Goal: Task Accomplishment & Management: Complete application form

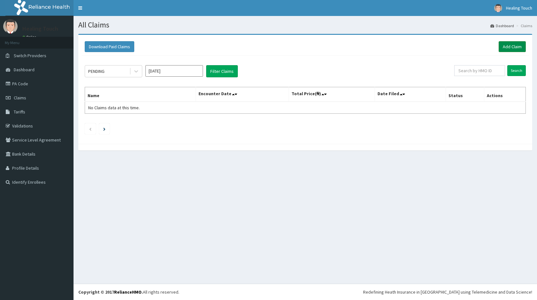
click at [509, 44] on link "Add Claim" at bounding box center [512, 46] width 27 height 11
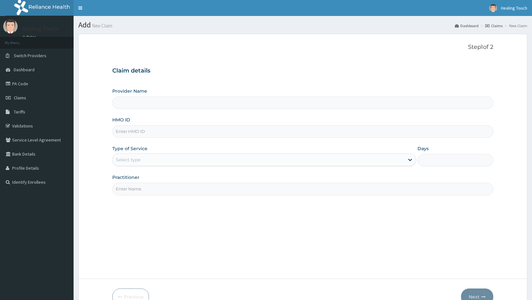
type input "Healing Touch Hospital"
click at [263, 136] on input "HMO ID" at bounding box center [302, 131] width 381 height 12
type input "FIV/10005/A"
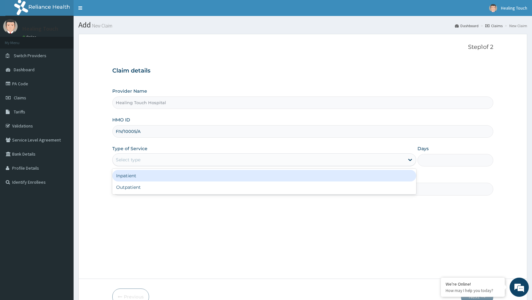
click at [289, 161] on div "Select type" at bounding box center [258, 160] width 291 height 10
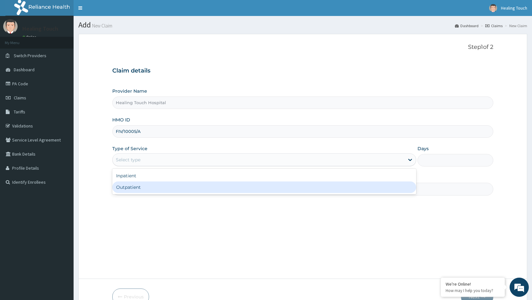
click at [288, 187] on div "Outpatient" at bounding box center [263, 188] width 303 height 12
type input "1"
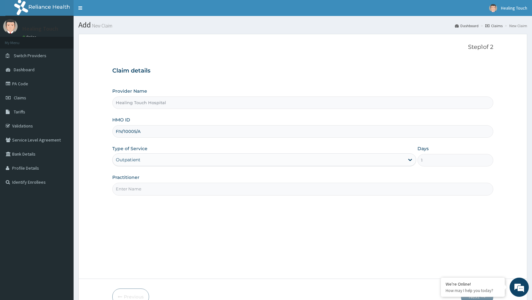
click at [283, 191] on input "Practitioner" at bounding box center [302, 189] width 381 height 12
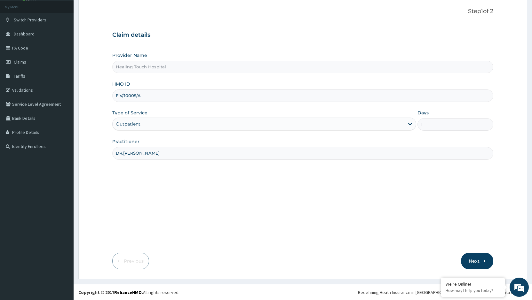
scroll to position [36, 0]
type input "DR.JANE"
click at [473, 262] on button "Next" at bounding box center [477, 261] width 32 height 17
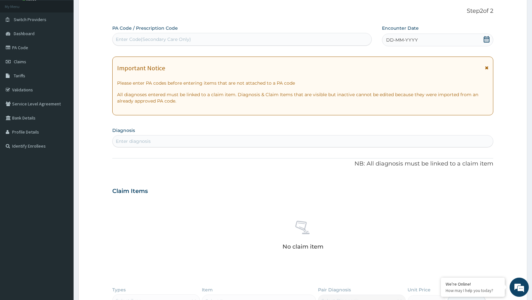
click at [473, 40] on div "DD-MM-YYYY" at bounding box center [437, 40] width 111 height 13
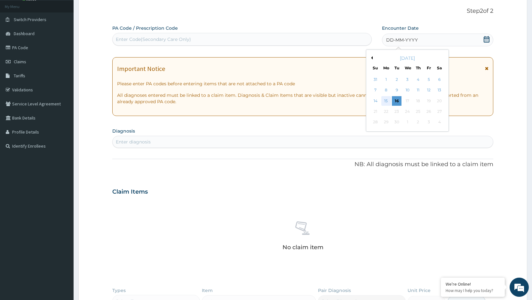
click at [388, 100] on div "15" at bounding box center [386, 101] width 10 height 10
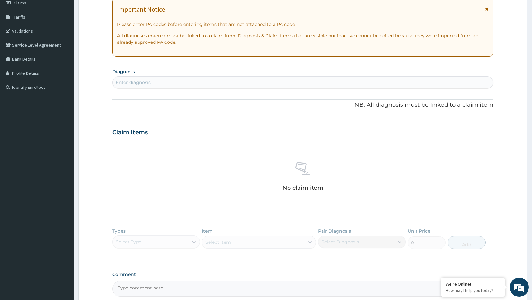
scroll to position [100, 0]
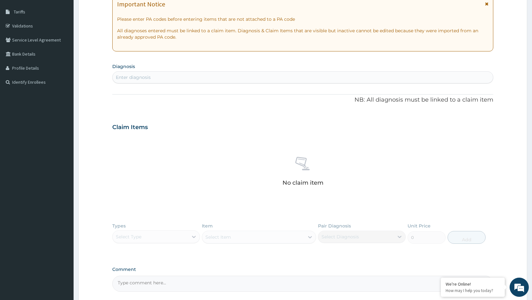
click at [262, 79] on div "Enter diagnosis" at bounding box center [303, 77] width 380 height 10
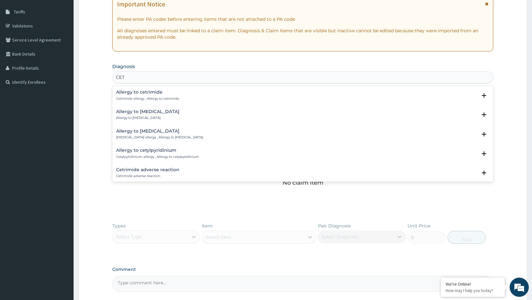
type input "CET"
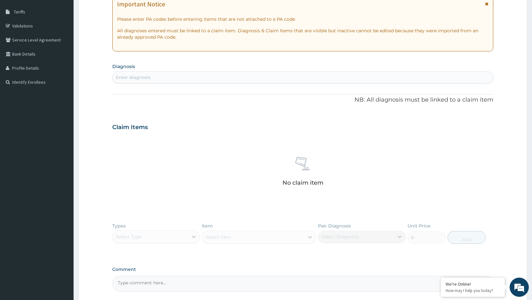
click at [283, 76] on div "Enter diagnosis" at bounding box center [303, 77] width 380 height 10
click at [320, 78] on div "Enter diagnosis" at bounding box center [303, 77] width 380 height 10
type input "LEIO"
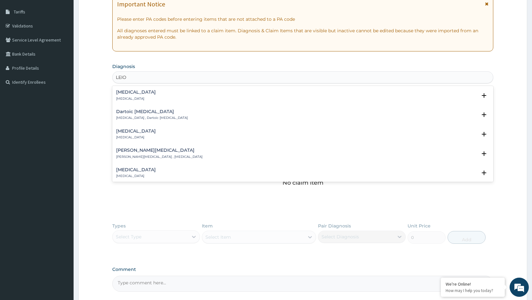
click at [134, 99] on p "Leiomyoma" at bounding box center [136, 99] width 40 height 4
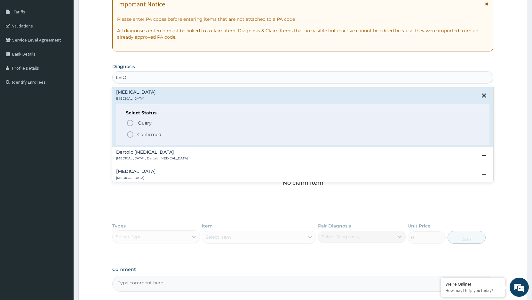
click at [128, 133] on icon "status option filled" at bounding box center [130, 135] width 8 height 8
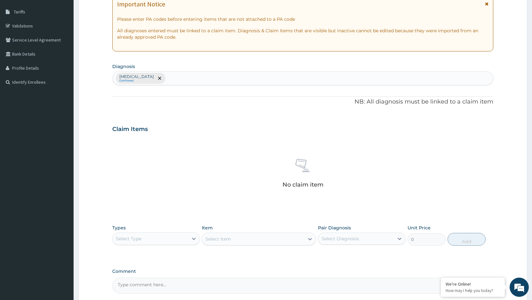
scroll to position [161, 0]
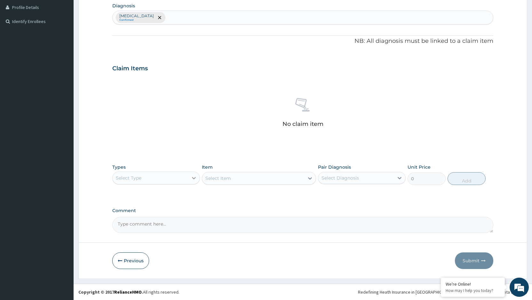
click at [189, 179] on div at bounding box center [194, 178] width 12 height 12
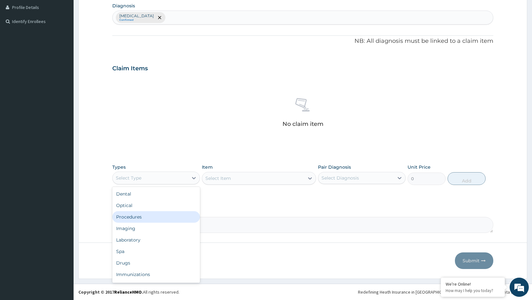
click at [171, 214] on div "Procedures" at bounding box center [156, 217] width 88 height 12
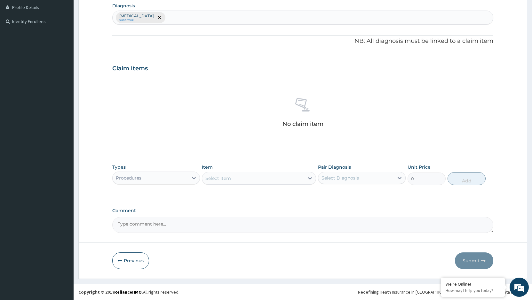
click at [285, 179] on div "Select Item" at bounding box center [253, 178] width 102 height 10
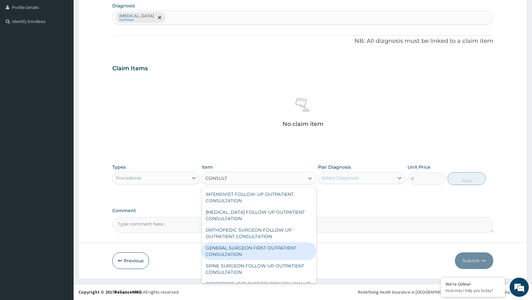
type input "CONSULTA"
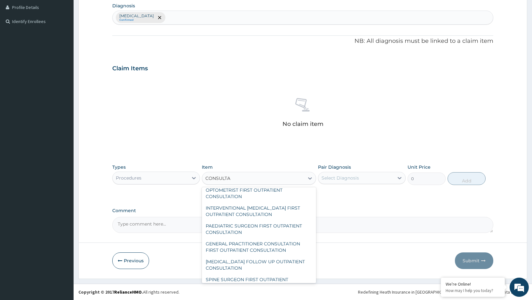
scroll to position [742, 0]
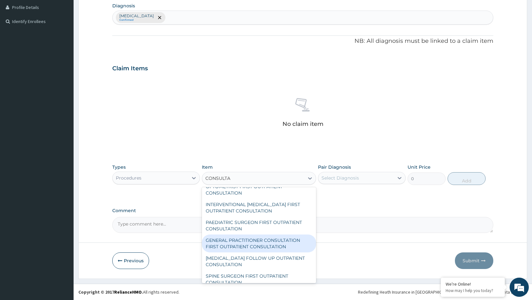
click at [291, 248] on div "GENERAL PRACTITIONER CONSULTATION FIRST OUTPATIENT CONSULTATION" at bounding box center [259, 244] width 114 height 18
type input "3548"
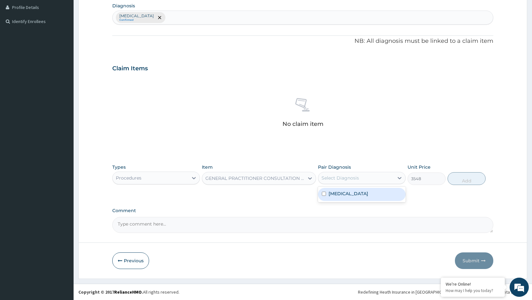
click at [370, 176] on div "Select Diagnosis" at bounding box center [355, 178] width 75 height 10
click at [324, 194] on input "checkbox" at bounding box center [324, 194] width 4 height 4
checkbox input "true"
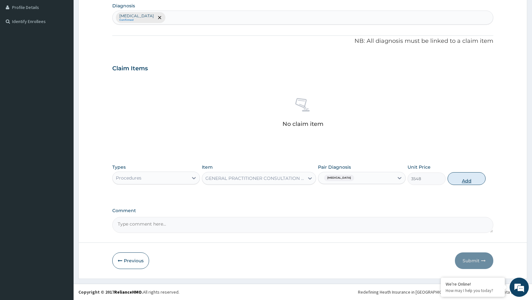
click at [465, 180] on button "Add" at bounding box center [466, 178] width 38 height 13
type input "0"
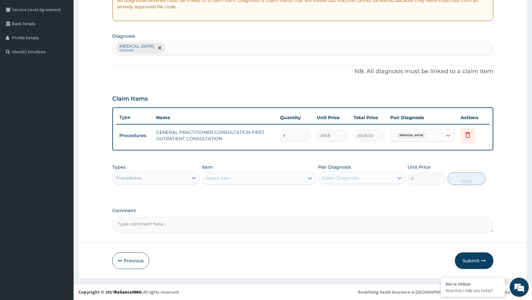
scroll to position [130, 0]
click at [193, 180] on icon at bounding box center [194, 178] width 6 height 6
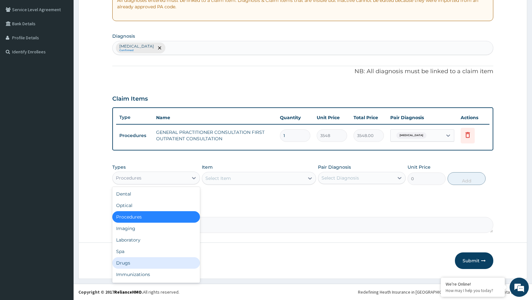
click at [164, 259] on div "Drugs" at bounding box center [156, 263] width 88 height 12
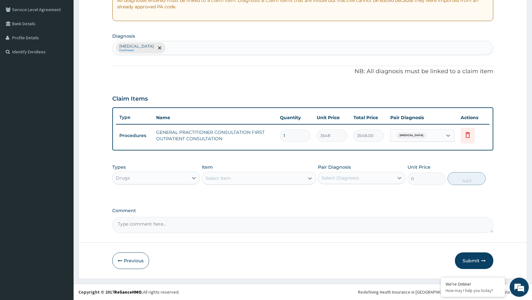
click at [269, 178] on div "Select Item" at bounding box center [253, 178] width 102 height 10
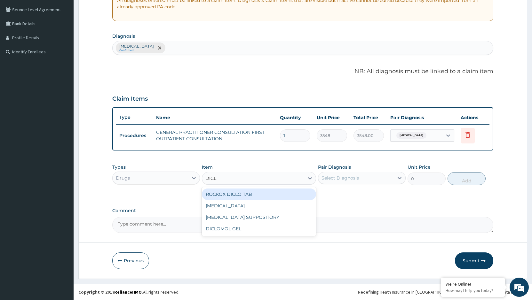
type input "DICLO"
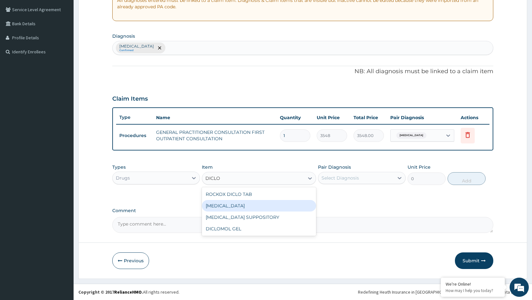
click at [272, 204] on div "DICLOFENAC" at bounding box center [259, 206] width 114 height 12
type input "591"
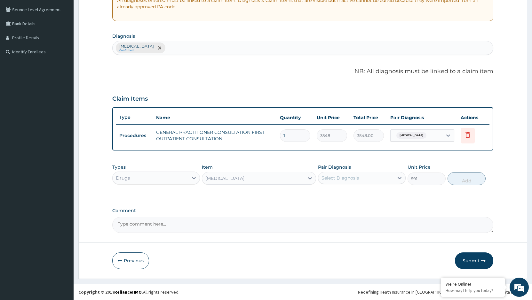
click at [291, 176] on div "DICLOFENAC" at bounding box center [253, 178] width 102 height 10
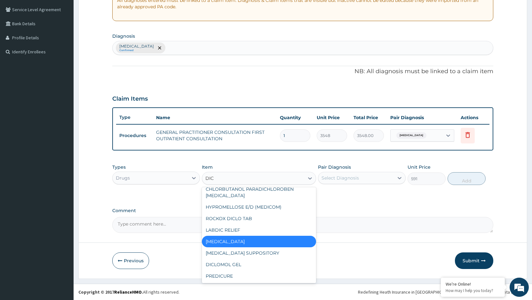
scroll to position [0, 0]
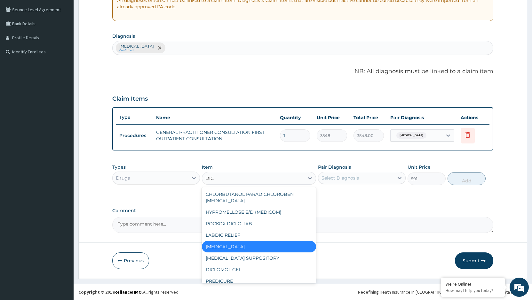
type input "DICL"
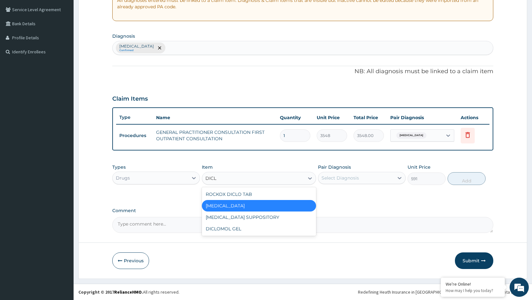
click at [289, 205] on div "DICLOFENAC" at bounding box center [259, 206] width 114 height 12
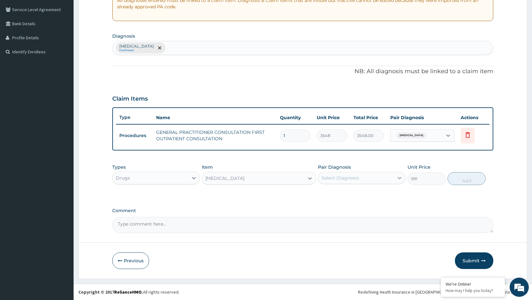
click at [395, 176] on div at bounding box center [400, 178] width 12 height 12
click at [324, 194] on input "checkbox" at bounding box center [324, 194] width 4 height 4
checkbox input "true"
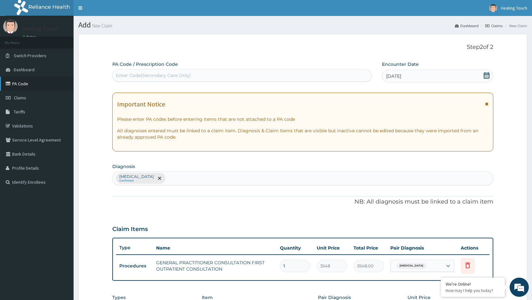
click at [17, 85] on link "PA Code" at bounding box center [37, 84] width 74 height 14
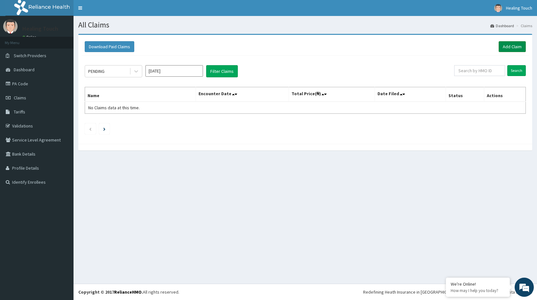
click at [503, 43] on link "Add Claim" at bounding box center [512, 46] width 27 height 11
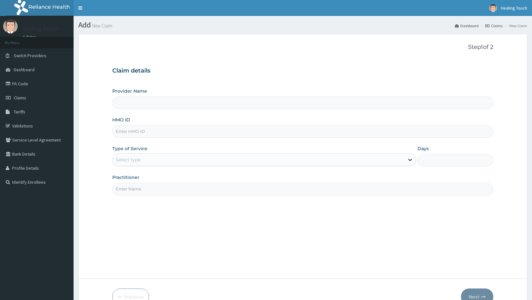
click at [149, 132] on input "HMO ID" at bounding box center [302, 131] width 381 height 12
type input "Healing Touch Hospital"
type input "FIV/10005/A"
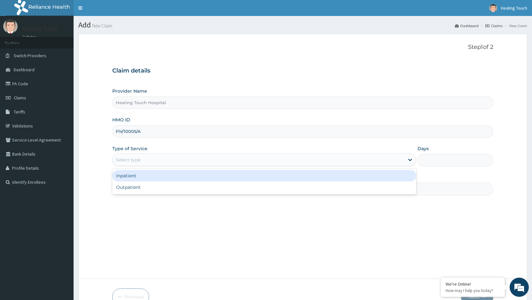
click at [391, 158] on div "Select type" at bounding box center [258, 160] width 291 height 10
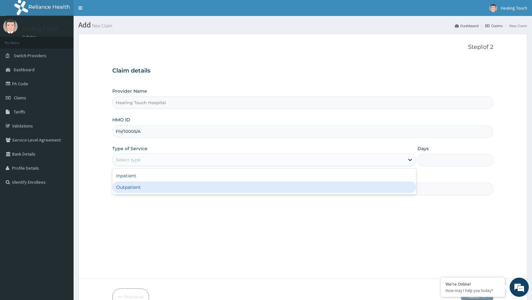
click at [369, 189] on div "Outpatient" at bounding box center [263, 188] width 303 height 12
type input "1"
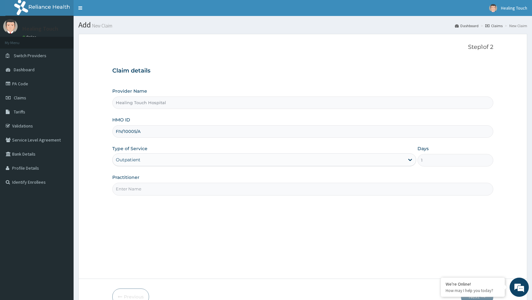
click at [255, 190] on input "Practitioner" at bounding box center [302, 189] width 381 height 12
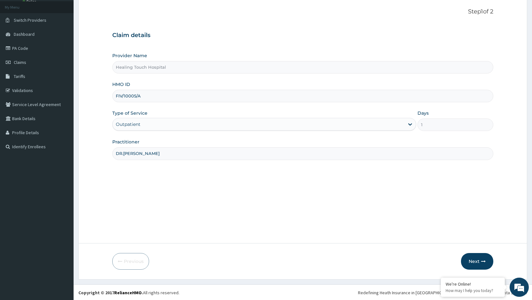
scroll to position [36, 0]
type input "DR.JANE"
click at [476, 262] on button "Next" at bounding box center [477, 261] width 32 height 17
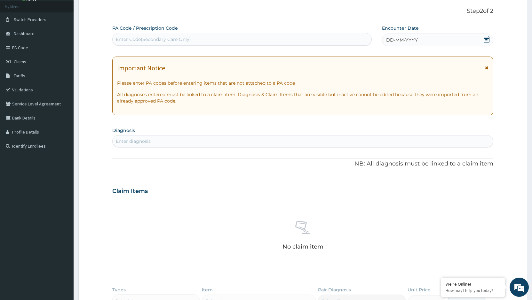
click at [481, 36] on div "DD-MM-YYYY" at bounding box center [437, 40] width 111 height 13
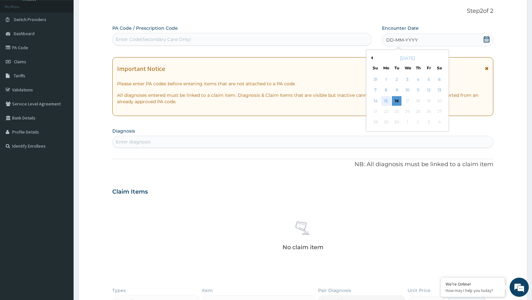
click at [385, 102] on div "15" at bounding box center [386, 101] width 10 height 10
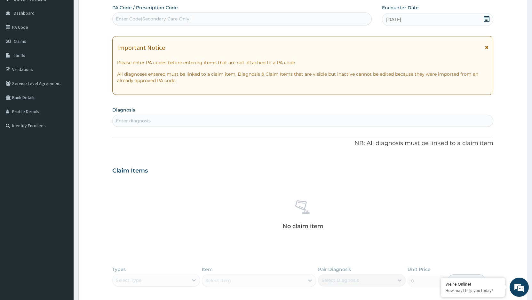
scroll to position [68, 0]
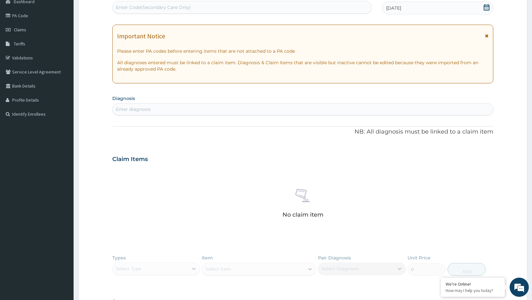
click at [165, 107] on div "Enter diagnosis" at bounding box center [303, 109] width 380 height 10
type input "LEIOM"
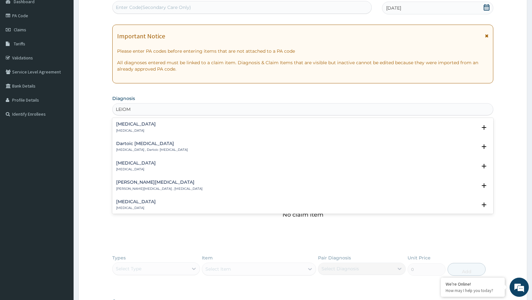
click at [147, 125] on div "Leiomyoma Leiomyoma" at bounding box center [302, 127] width 373 height 11
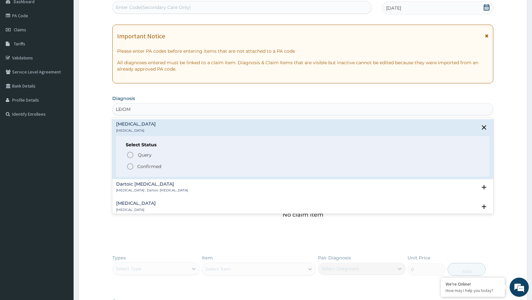
click at [132, 166] on icon "status option filled" at bounding box center [130, 167] width 8 height 8
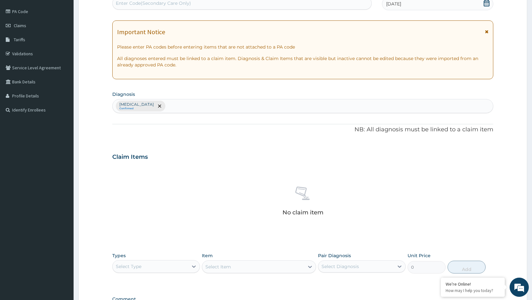
scroll to position [161, 0]
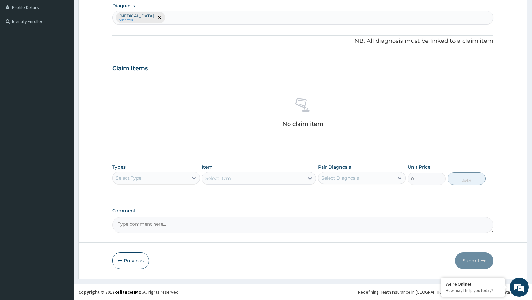
click at [185, 176] on div "Select Type" at bounding box center [150, 178] width 75 height 10
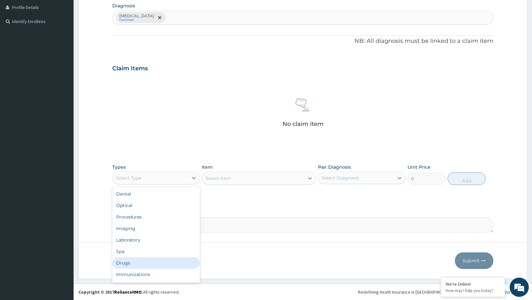
click at [157, 260] on div "Drugs" at bounding box center [156, 263] width 88 height 12
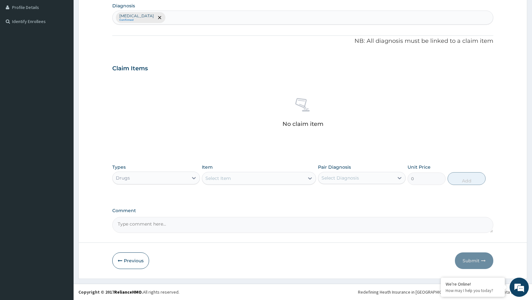
click at [246, 176] on div "Select Item" at bounding box center [253, 178] width 102 height 10
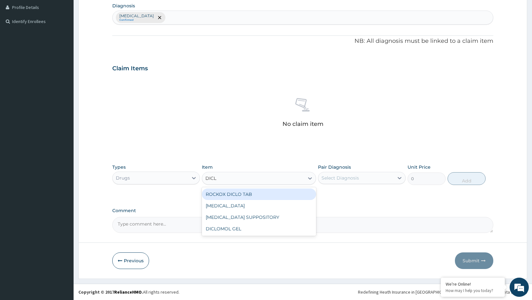
type input "DICLO"
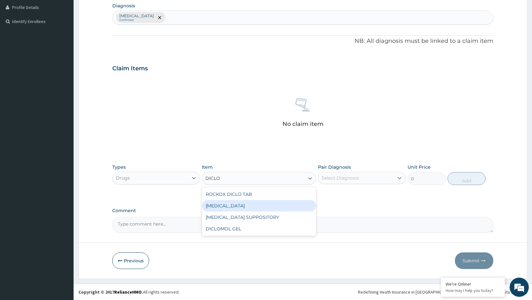
click at [246, 208] on div "DICLOFENAC" at bounding box center [259, 206] width 114 height 12
type input "591"
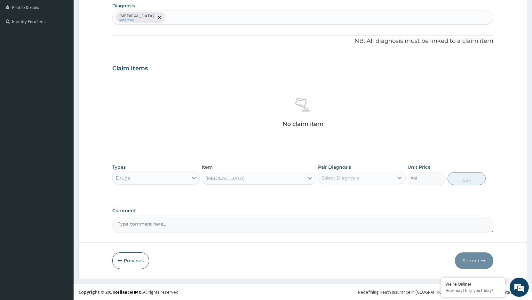
click at [386, 181] on div "Select Diagnosis" at bounding box center [355, 178] width 75 height 10
click at [325, 194] on input "checkbox" at bounding box center [324, 194] width 4 height 4
checkbox input "true"
click at [468, 181] on button "Add" at bounding box center [466, 178] width 38 height 13
type input "0"
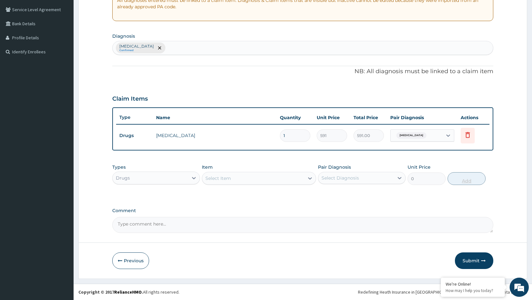
scroll to position [130, 0]
click at [187, 176] on div "Drugs" at bounding box center [150, 178] width 75 height 10
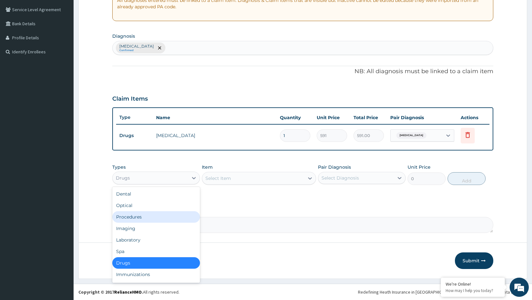
click at [169, 216] on div "Procedures" at bounding box center [156, 217] width 88 height 12
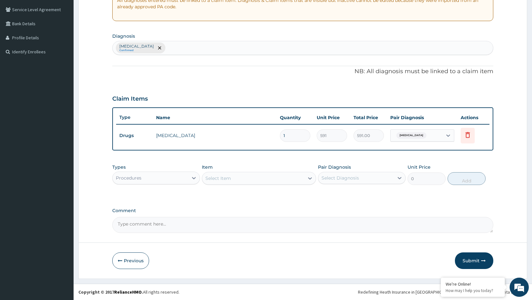
click at [244, 176] on div "Select Item" at bounding box center [253, 178] width 102 height 10
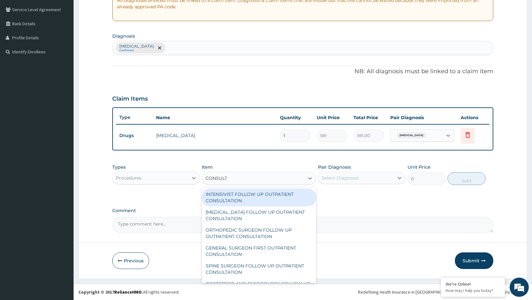
type input "CONSULTA"
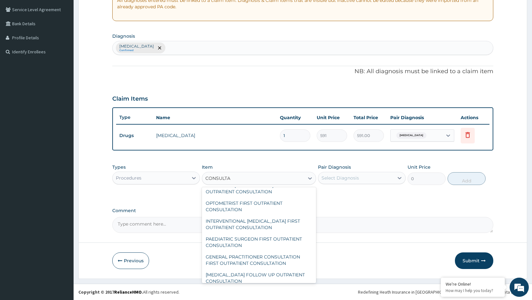
scroll to position [729, 0]
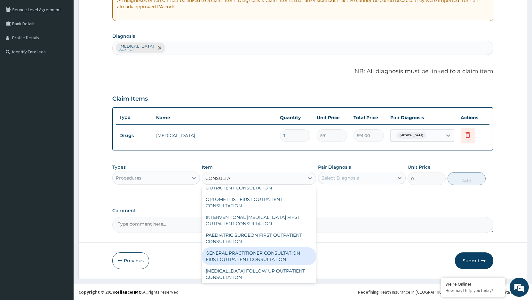
click at [281, 261] on div "GENERAL PRACTITIONER CONSULTATION FIRST OUTPATIENT CONSULTATION" at bounding box center [259, 256] width 114 height 18
type input "3548"
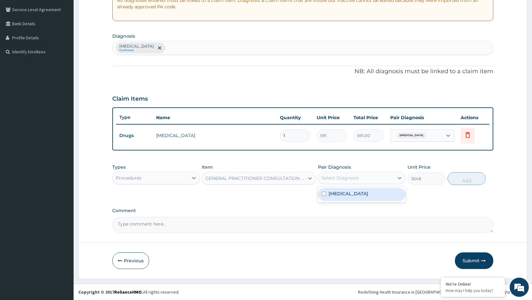
click at [359, 177] on div "Select Diagnosis" at bounding box center [339, 178] width 37 height 6
click at [323, 193] on input "checkbox" at bounding box center [324, 194] width 4 height 4
checkbox input "true"
click at [463, 182] on button "Add" at bounding box center [466, 178] width 38 height 13
type input "0"
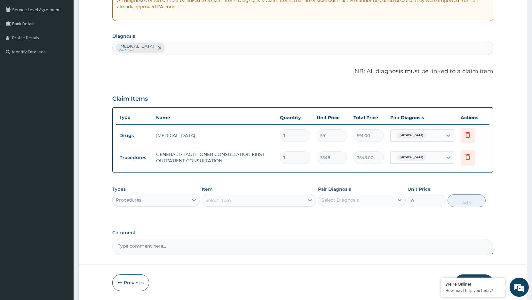
click at [183, 199] on div "Procedures" at bounding box center [150, 200] width 75 height 10
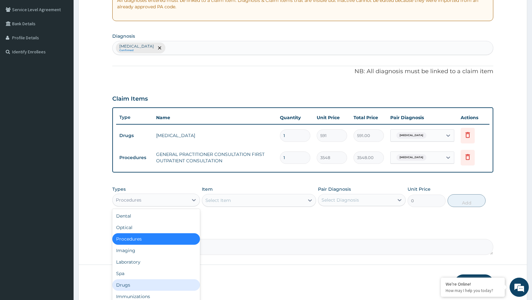
click at [175, 281] on div "Drugs" at bounding box center [156, 285] width 88 height 12
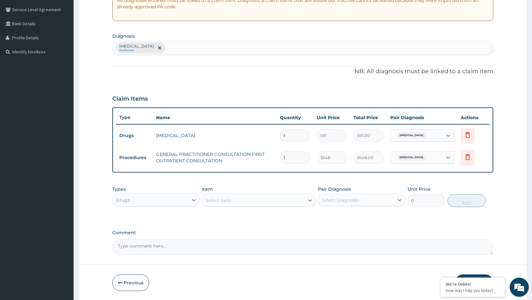
click at [265, 202] on div "Select Item" at bounding box center [253, 200] width 102 height 10
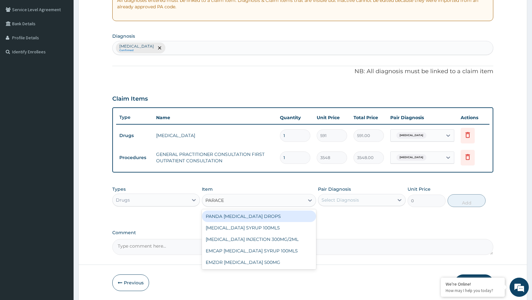
type input "PARACET"
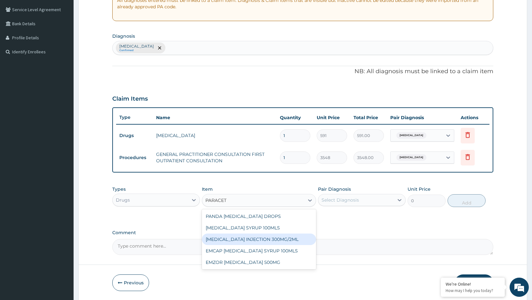
click at [277, 238] on div "PARACETAMOL INJECTION 300MG/2ML" at bounding box center [259, 240] width 114 height 12
type input "260"
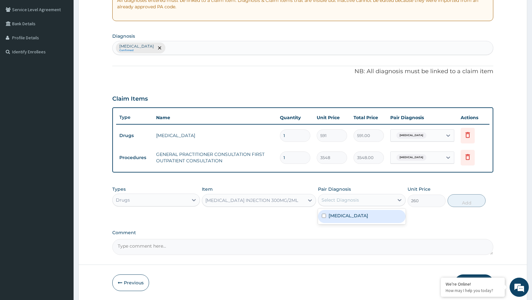
click at [360, 198] on div "Select Diagnosis" at bounding box center [355, 200] width 75 height 10
click at [324, 217] on input "checkbox" at bounding box center [324, 216] width 4 height 4
checkbox input "true"
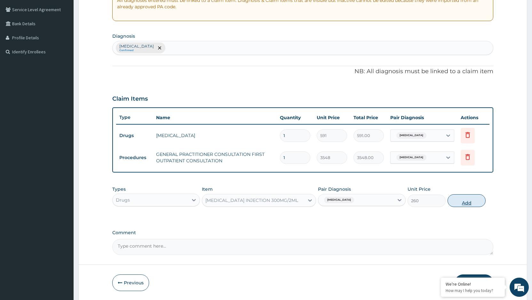
click at [472, 201] on button "Add" at bounding box center [466, 200] width 38 height 13
type input "0"
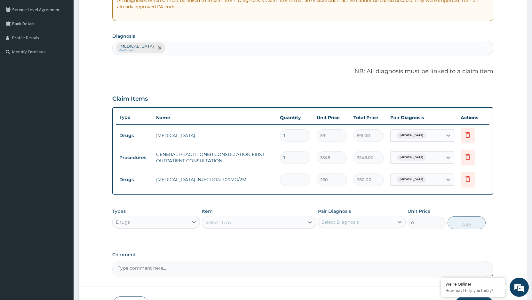
type input "0.00"
type input "2"
type input "520.00"
type input "2"
click at [233, 225] on div "Select Item" at bounding box center [253, 222] width 102 height 10
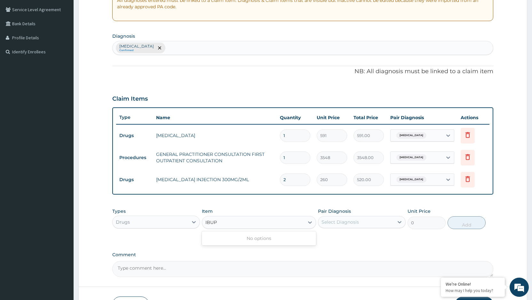
type input "IBU"
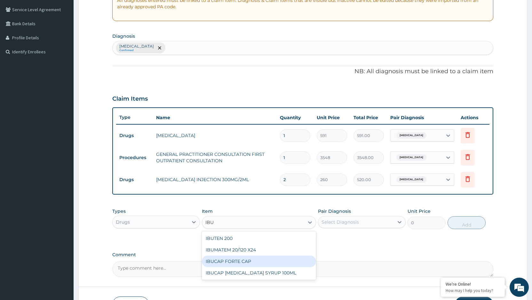
click at [248, 260] on div "IBUCAP FORTE CAP" at bounding box center [259, 262] width 114 height 12
type input "59"
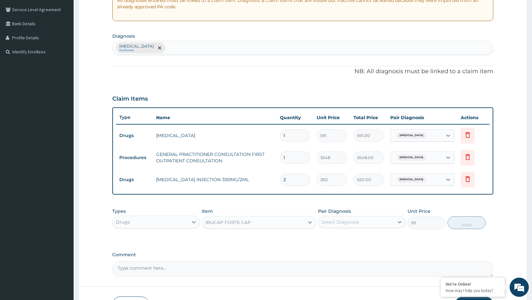
click at [371, 222] on div "Select Diagnosis" at bounding box center [355, 222] width 75 height 10
click at [323, 237] on input "checkbox" at bounding box center [324, 238] width 4 height 4
checkbox input "true"
click at [465, 225] on button "Add" at bounding box center [466, 222] width 38 height 13
type input "0"
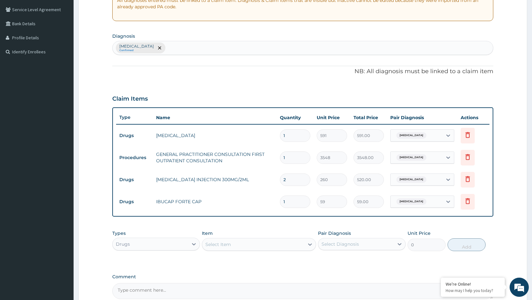
type input "0.00"
type input "9"
type input "531.00"
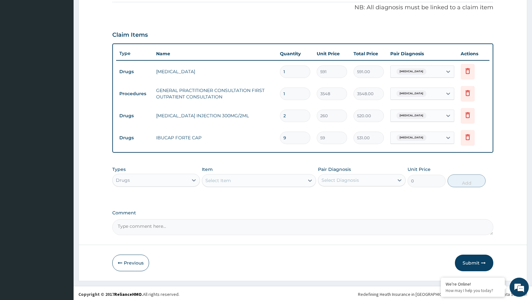
scroll to position [197, 0]
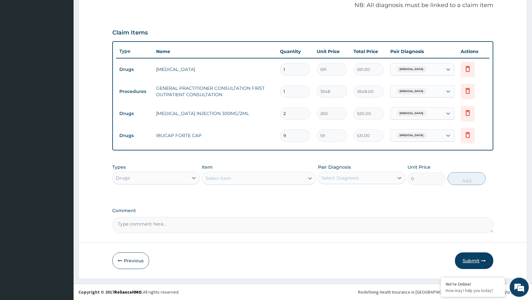
type input "9"
click at [471, 260] on button "Submit" at bounding box center [474, 261] width 38 height 17
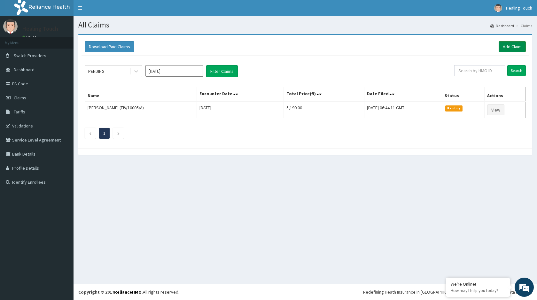
click at [505, 45] on link "Add Claim" at bounding box center [512, 46] width 27 height 11
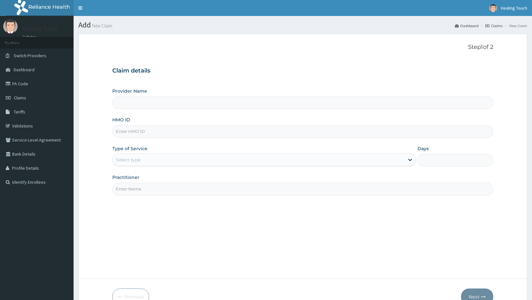
click at [242, 137] on input "HMO ID" at bounding box center [302, 131] width 381 height 12
type input "Healing Touch Hospital"
type input "GIN/10002/A"
click at [403, 156] on div "Select type" at bounding box center [258, 160] width 291 height 10
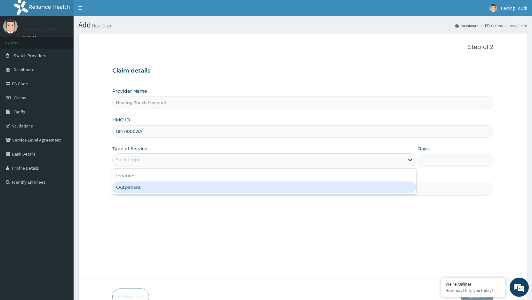
click at [393, 191] on div "Outpatient" at bounding box center [263, 188] width 303 height 12
type input "1"
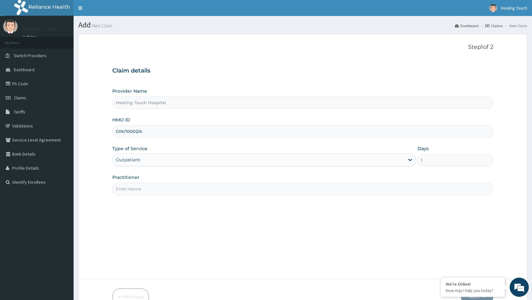
click at [388, 187] on input "Practitioner" at bounding box center [302, 189] width 381 height 12
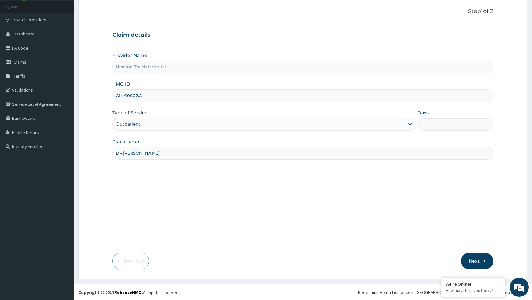
scroll to position [36, 0]
type input "DR.[PERSON_NAME]"
click at [471, 260] on button "Next" at bounding box center [477, 261] width 32 height 17
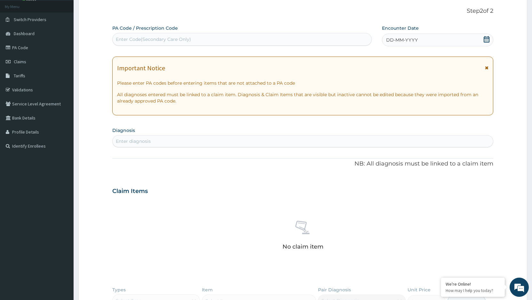
click at [483, 40] on icon at bounding box center [486, 39] width 6 height 6
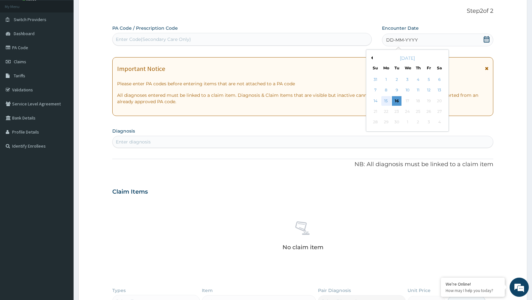
click at [387, 99] on div "15" at bounding box center [386, 101] width 10 height 10
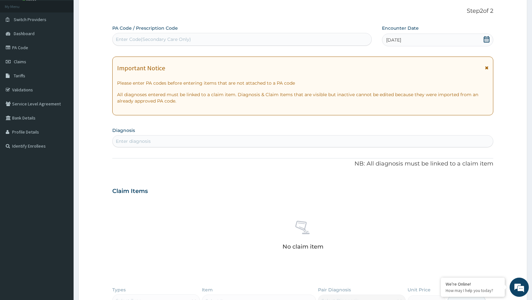
click at [233, 139] on div "Enter diagnosis" at bounding box center [303, 141] width 380 height 10
type input "[MEDICAL_DATA]"
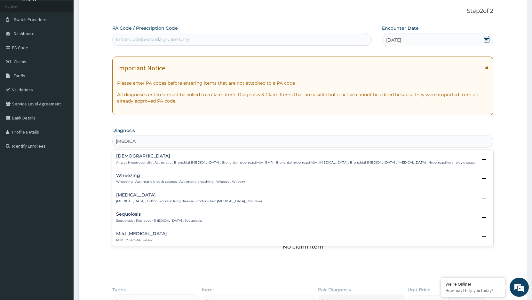
click at [196, 162] on p "Airway hyperreactivity , Asthmatic , Bronchial asthma , Bronchial hyperreactivi…" at bounding box center [295, 162] width 359 height 4
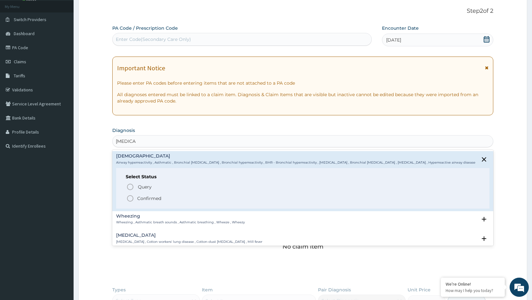
click at [131, 199] on icon "status option filled" at bounding box center [130, 199] width 8 height 8
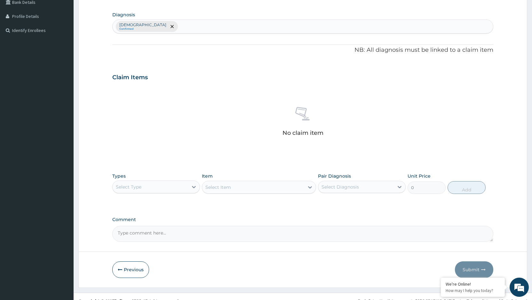
scroll to position [161, 0]
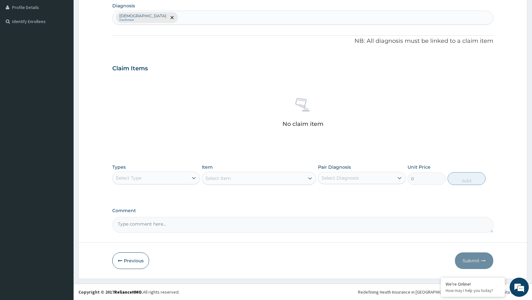
click at [168, 178] on div "Select Type" at bounding box center [150, 178] width 75 height 10
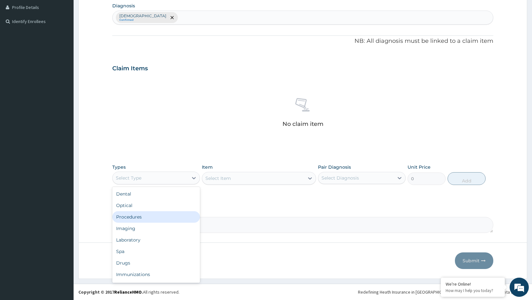
click at [158, 217] on div "Procedures" at bounding box center [156, 217] width 88 height 12
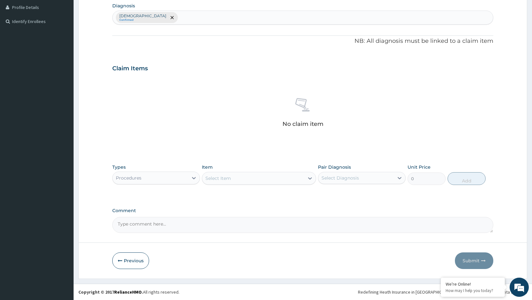
click at [259, 177] on div "Select Item" at bounding box center [253, 178] width 102 height 10
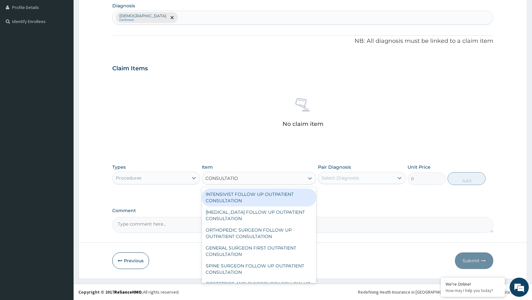
type input "CONSULTATION"
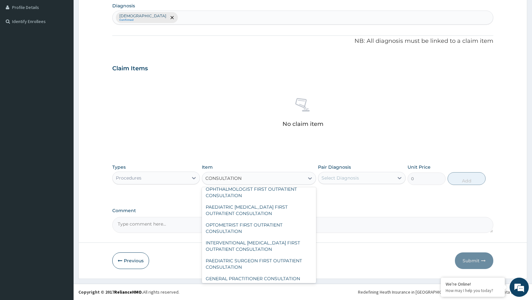
scroll to position [716, 0]
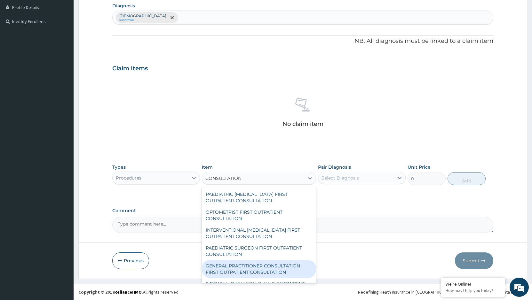
click at [287, 272] on div "GENERAL PRACTITIONER CONSULTATION FIRST OUTPATIENT CONSULTATION" at bounding box center [259, 269] width 114 height 18
type input "3548"
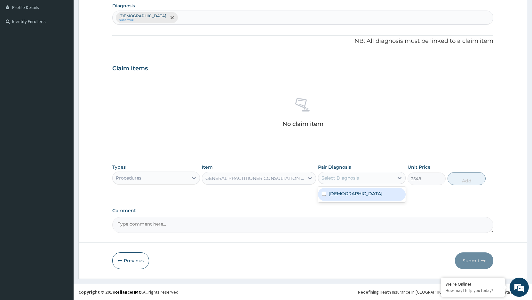
click at [377, 176] on div "Select Diagnosis" at bounding box center [355, 178] width 75 height 10
click at [323, 194] on input "checkbox" at bounding box center [324, 194] width 4 height 4
checkbox input "true"
click at [466, 184] on button "Add" at bounding box center [466, 178] width 38 height 13
type input "0"
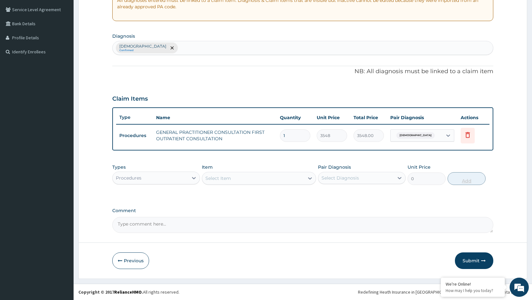
scroll to position [130, 0]
click at [468, 260] on button "Submit" at bounding box center [474, 261] width 38 height 17
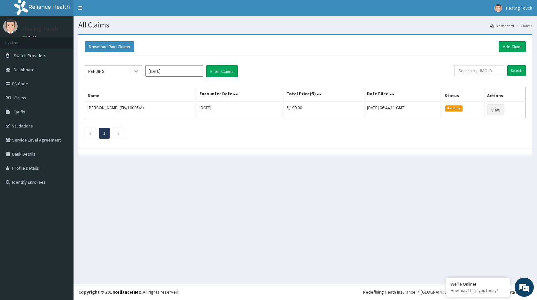
click at [133, 70] on icon at bounding box center [136, 71] width 6 height 6
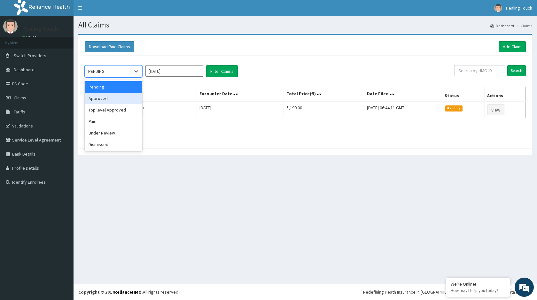
click at [124, 102] on div "Approved" at bounding box center [114, 99] width 58 height 12
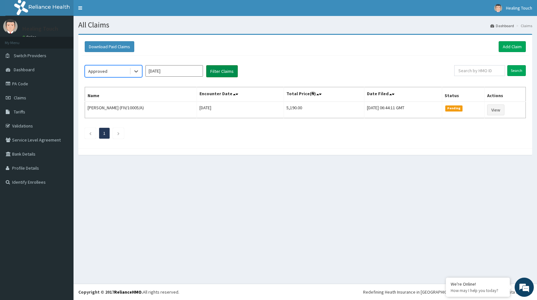
click at [212, 72] on button "Filter Claims" at bounding box center [222, 71] width 32 height 12
